Goal: Task Accomplishment & Management: Use online tool/utility

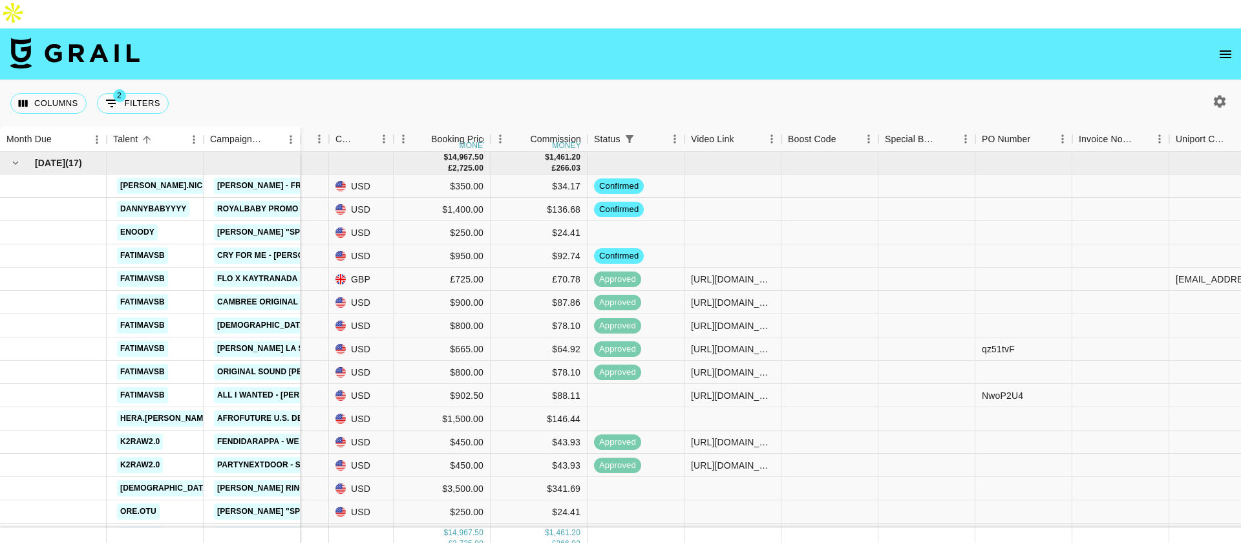
scroll to position [0, 472]
click at [709, 221] on div at bounding box center [733, 232] width 97 height 23
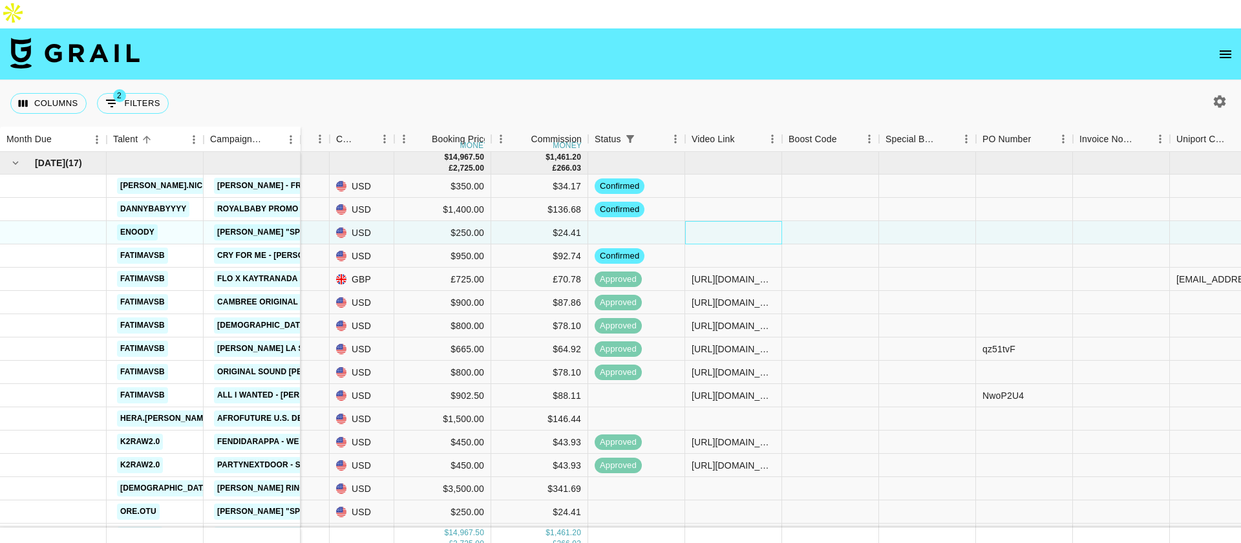
click at [709, 221] on div at bounding box center [733, 232] width 97 height 23
type input "[URL][DOMAIN_NAME]"
click at [747, 37] on nav at bounding box center [620, 54] width 1241 height 52
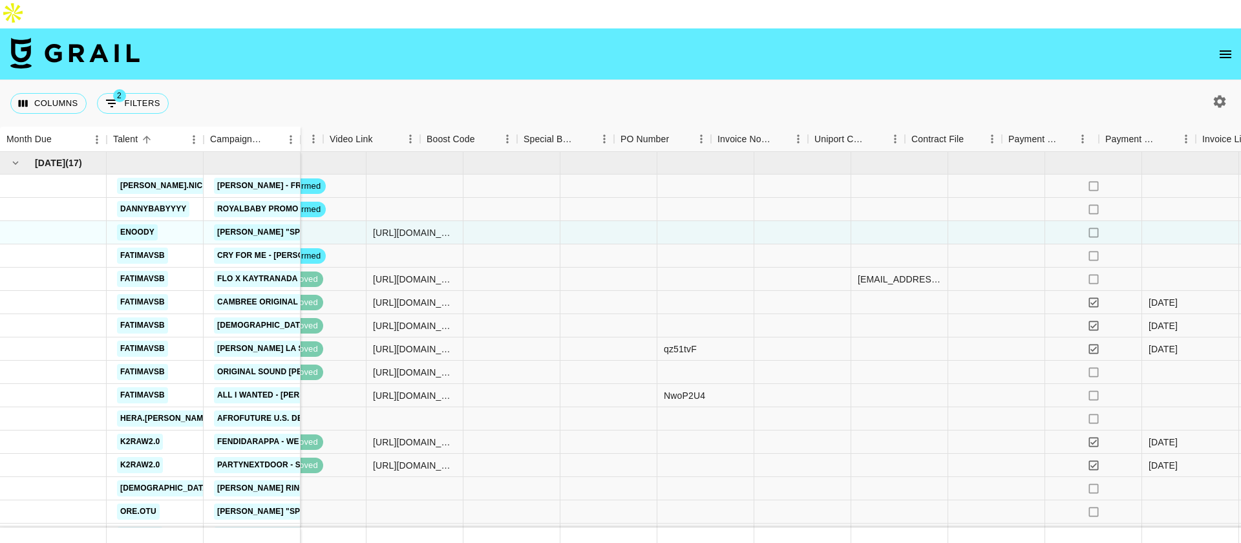
scroll to position [0, 947]
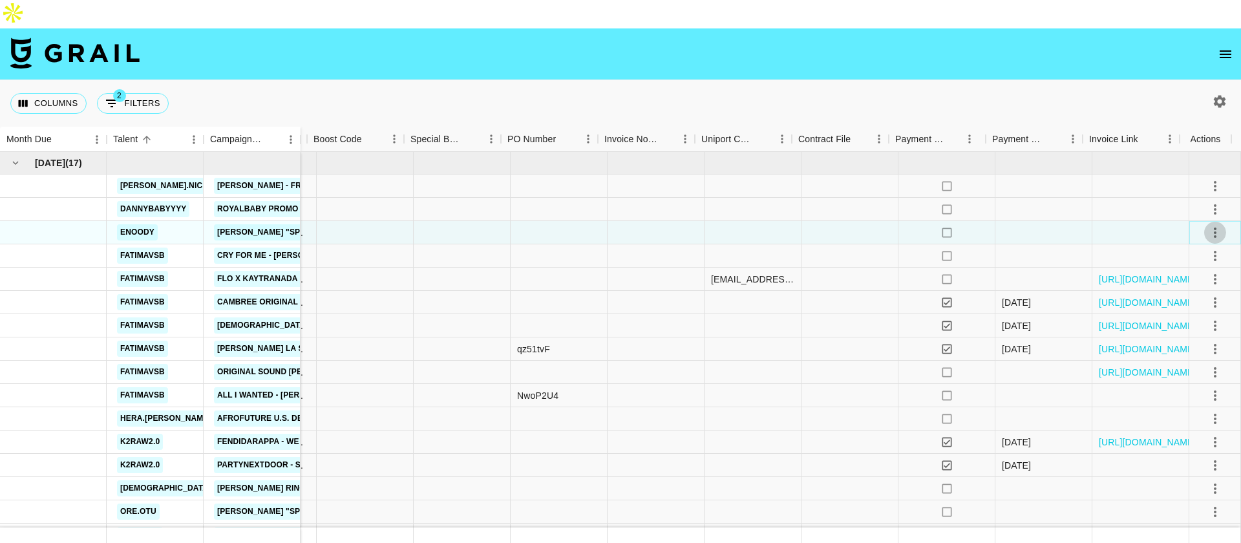
click at [1208, 225] on icon "select merge strategy" at bounding box center [1216, 233] width 16 height 16
click at [1189, 315] on li "Approve" at bounding box center [1200, 325] width 84 height 23
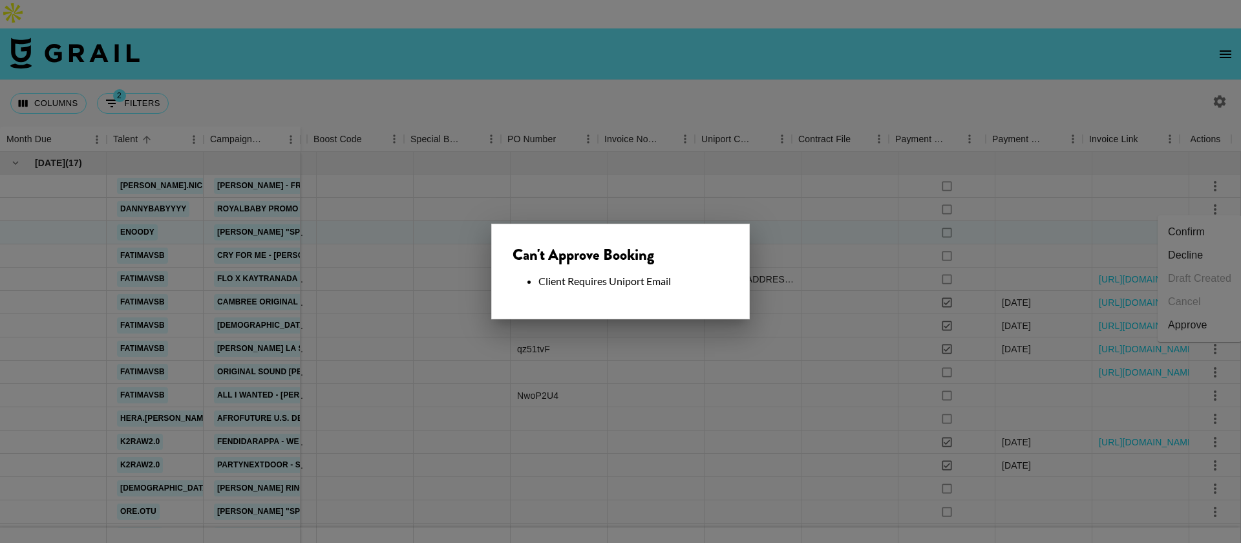
click at [685, 60] on div at bounding box center [620, 271] width 1241 height 543
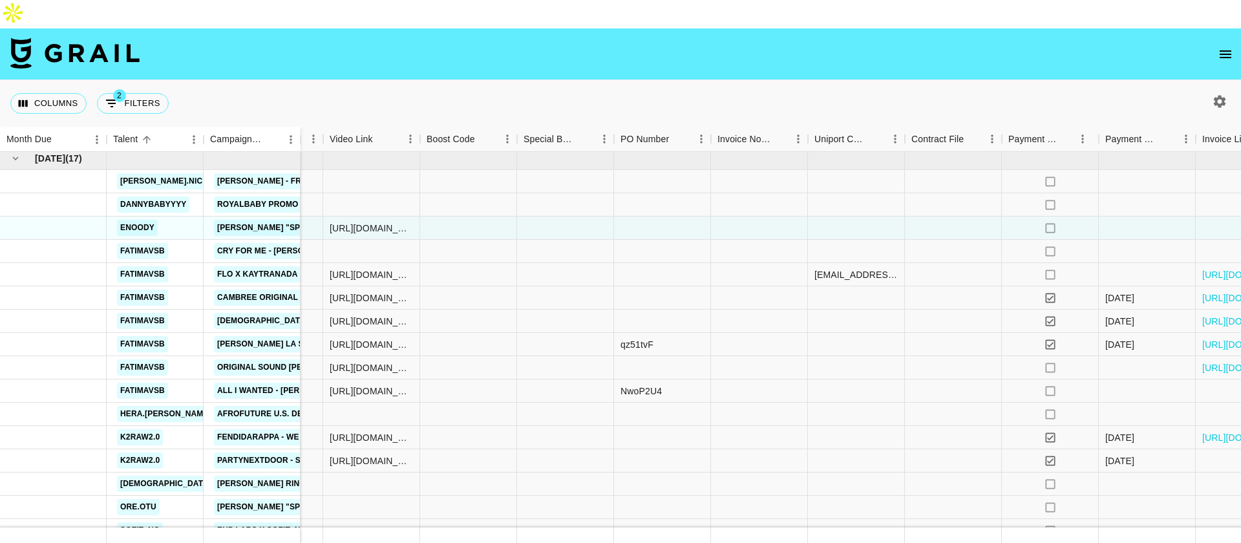
scroll to position [8, 834]
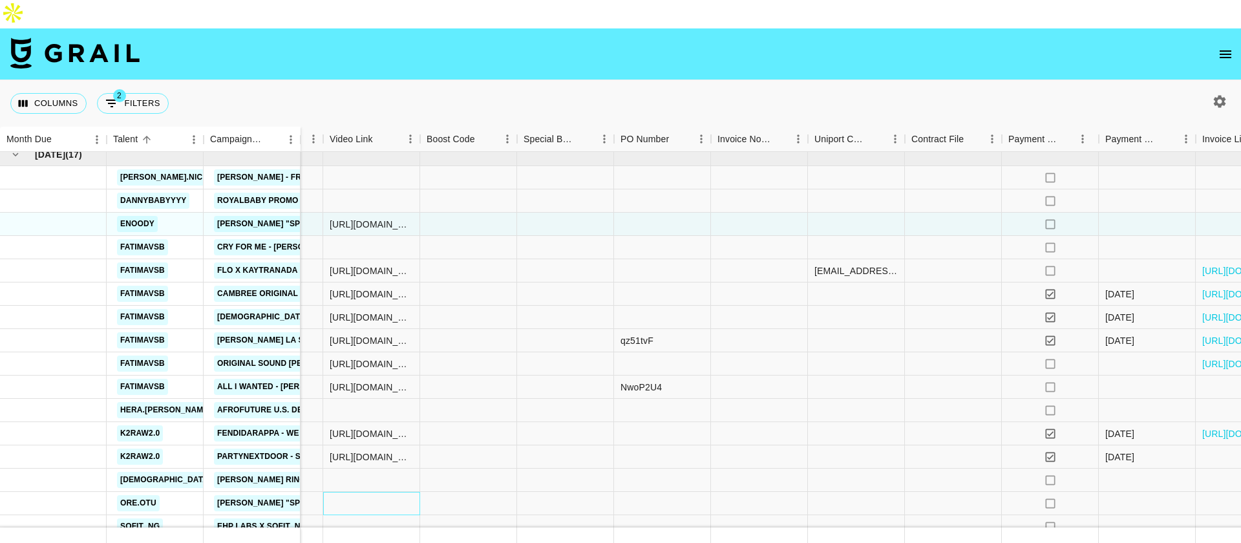
click at [365, 492] on div at bounding box center [371, 503] width 97 height 23
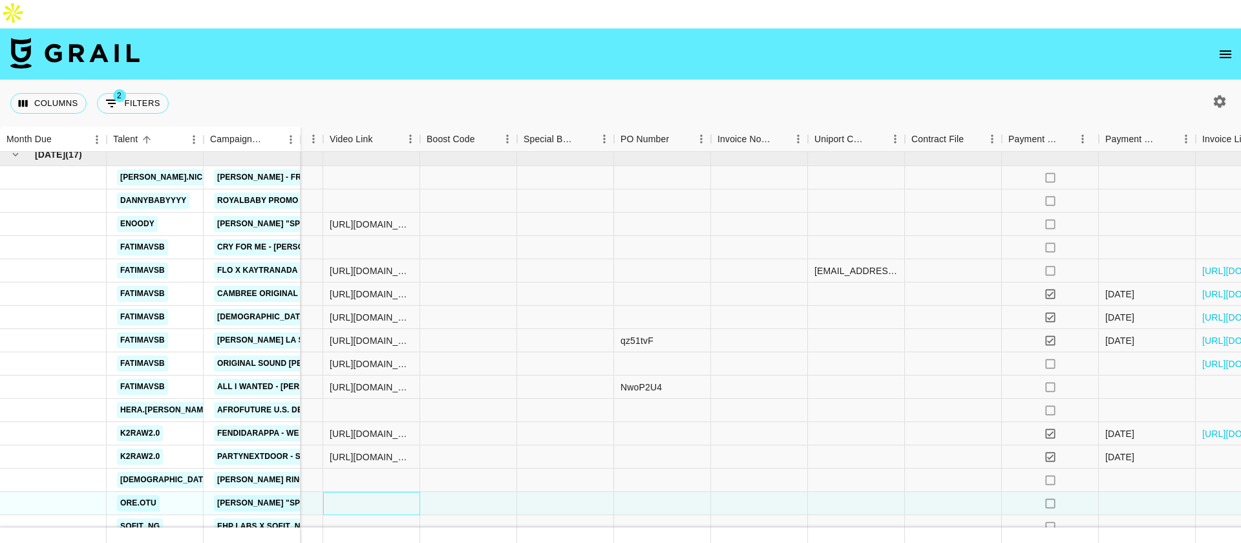
click at [365, 492] on div at bounding box center [371, 503] width 97 height 23
type input "[URL][DOMAIN_NAME][DOMAIN_NAME]"
click at [744, 469] on div at bounding box center [759, 480] width 97 height 23
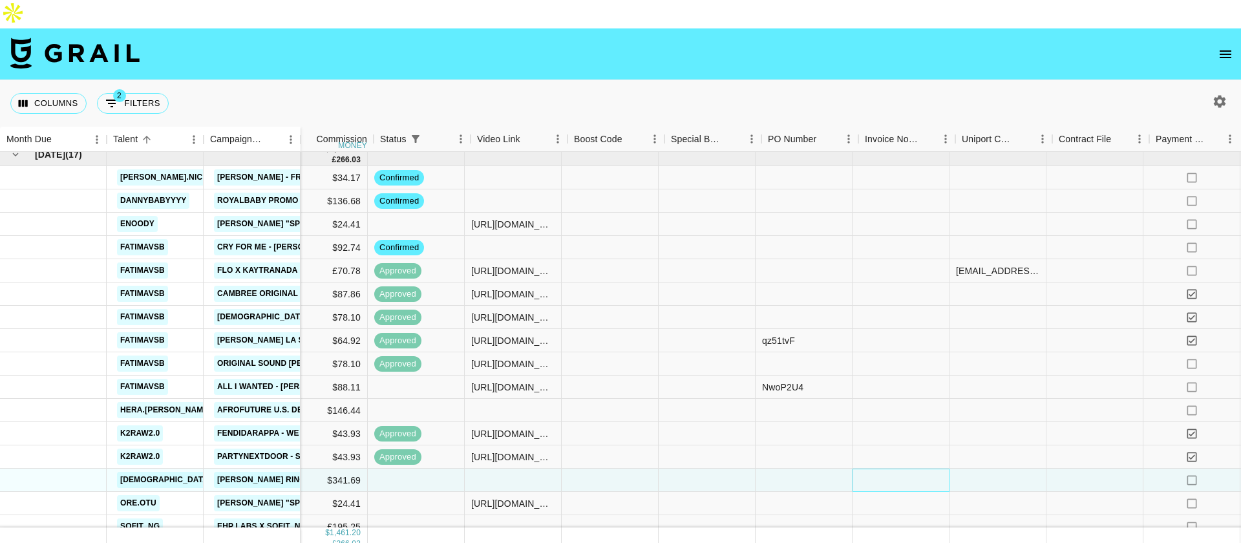
scroll to position [8, 668]
